Goal: Information Seeking & Learning: Find specific fact

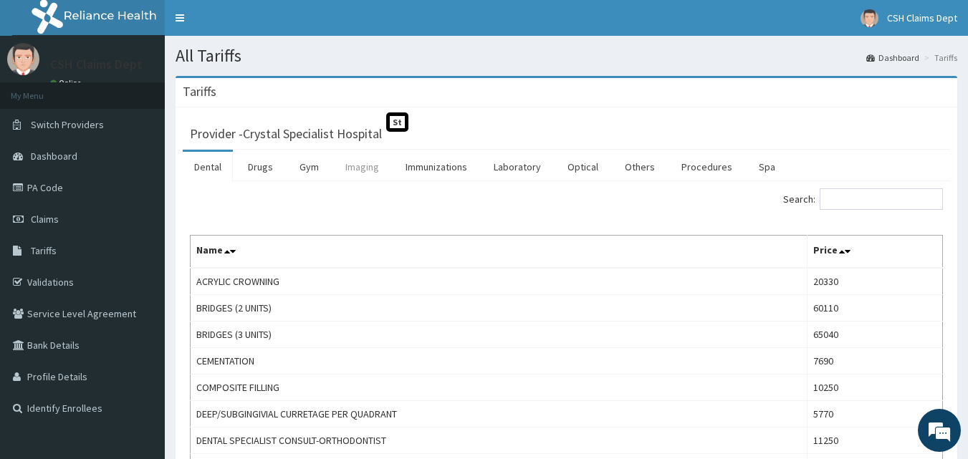
click at [365, 169] on link "Imaging" at bounding box center [362, 167] width 57 height 30
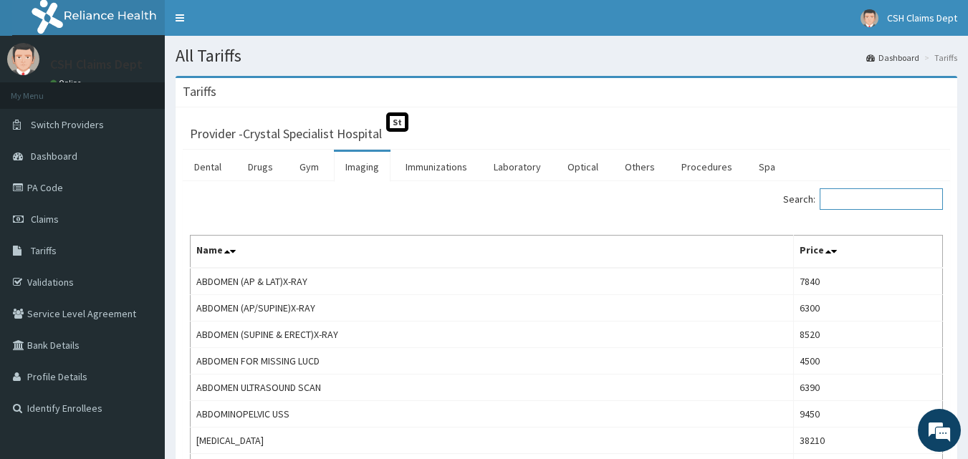
click at [871, 207] on input "Search:" at bounding box center [881, 198] width 123 height 21
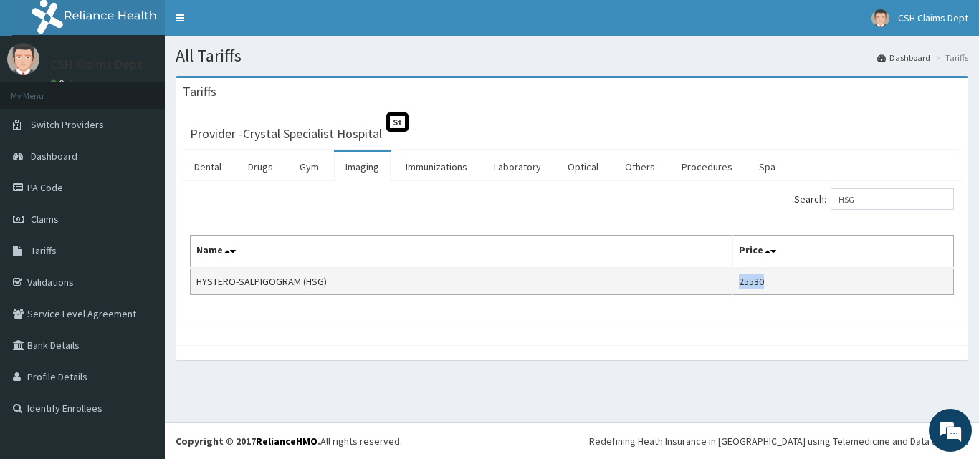
drag, startPoint x: 772, startPoint y: 282, endPoint x: 729, endPoint y: 287, distance: 43.2
click at [729, 287] on tr "HYSTERO-SALPIGOGRAM (HSG) 25530" at bounding box center [572, 281] width 763 height 27
copy tr "25530"
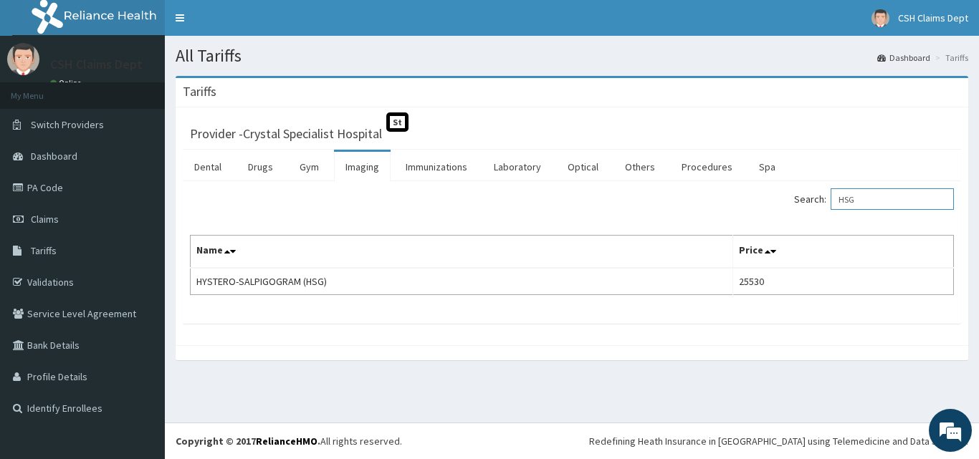
drag, startPoint x: 887, startPoint y: 196, endPoint x: 785, endPoint y: 216, distance: 103.6
click at [785, 216] on div "Search: HSG Name Price HYSTERO-SALPIGOGRAM (HSG) 25530" at bounding box center [572, 241] width 764 height 107
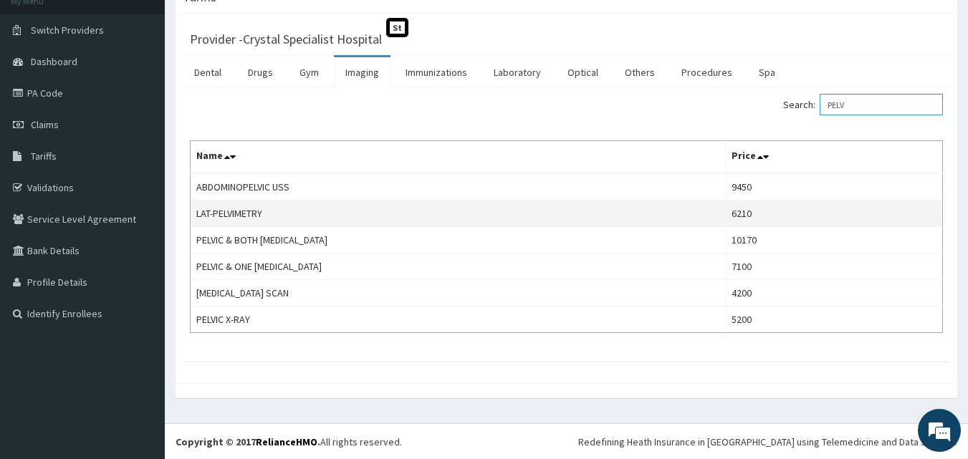
scroll to position [95, 0]
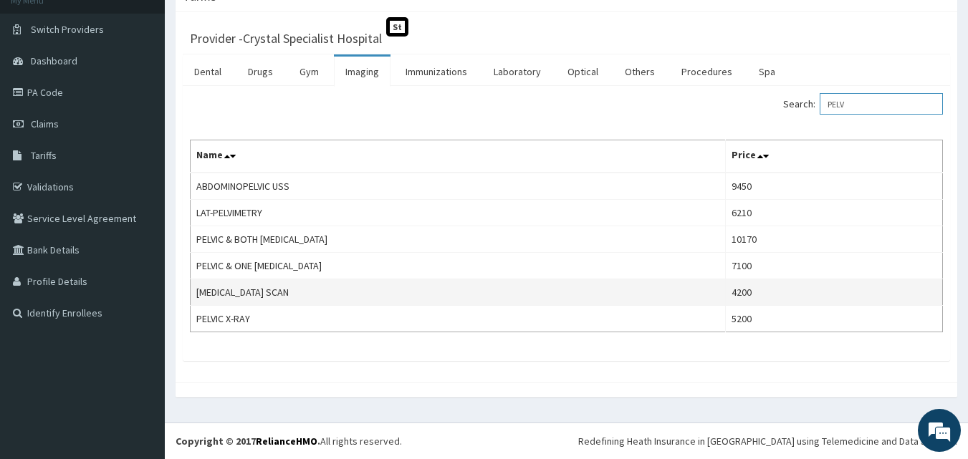
type input "PELV"
drag, startPoint x: 747, startPoint y: 290, endPoint x: 681, endPoint y: 297, distance: 66.2
click at [681, 297] on tr "[MEDICAL_DATA] SCAN 4200" at bounding box center [567, 292] width 752 height 27
copy tr "4200"
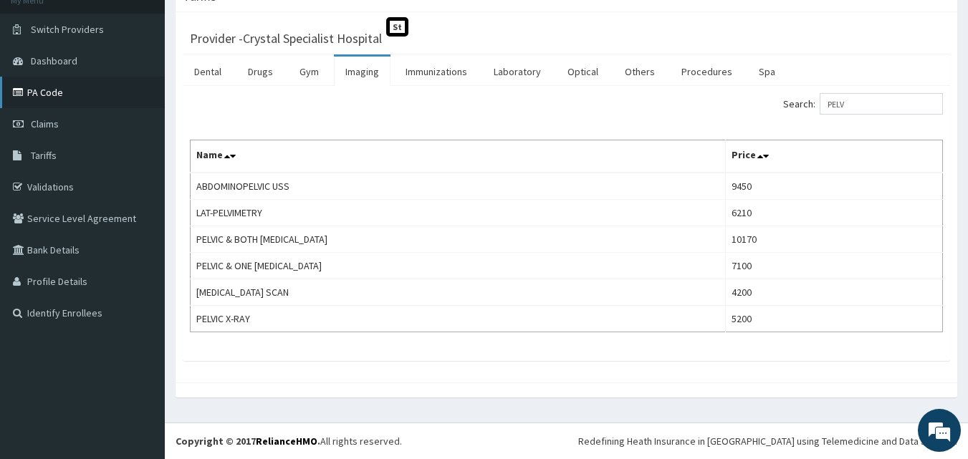
click at [53, 94] on link "PA Code" at bounding box center [82, 93] width 165 height 32
